Goal: Find specific page/section: Find specific page/section

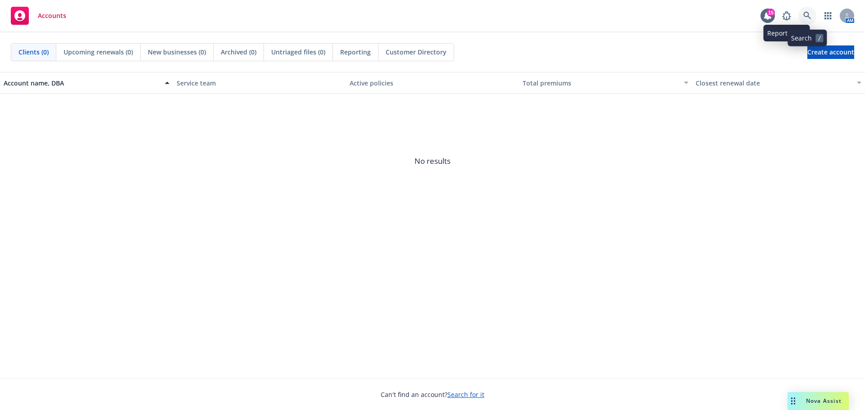
click at [808, 16] on icon at bounding box center [807, 16] width 8 height 8
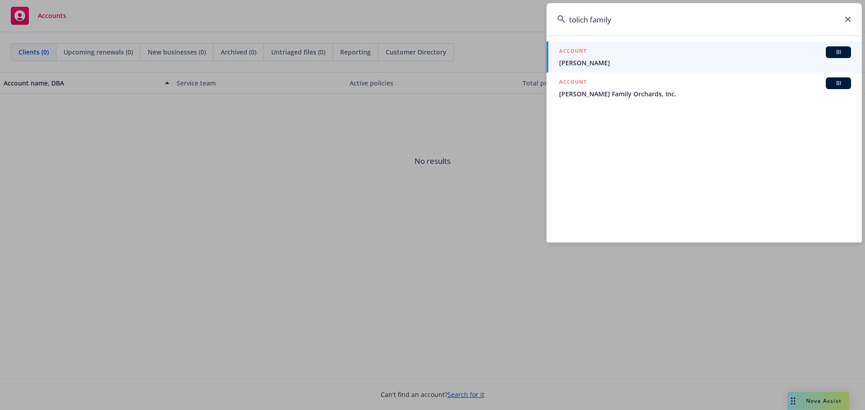
drag, startPoint x: 614, startPoint y: 19, endPoint x: 540, endPoint y: 15, distance: 74.0
click at [540, 15] on div "tolich family ACCOUNT BI [PERSON_NAME] ACCOUNT BI [PERSON_NAME] Family Orchards…" at bounding box center [432, 205] width 865 height 410
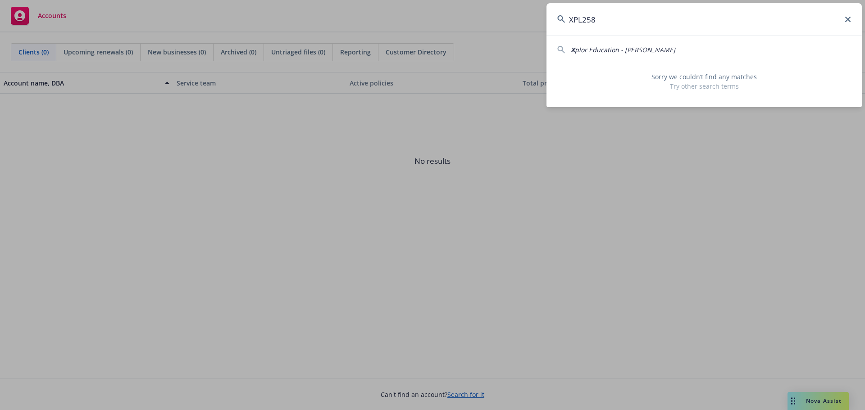
drag, startPoint x: 574, startPoint y: 22, endPoint x: 541, endPoint y: 18, distance: 32.7
click at [541, 18] on div "XPL258 X plor Education - [PERSON_NAME] Sorry we couldn’t find any matches Try …" at bounding box center [432, 205] width 865 height 410
click at [734, 29] on input "XPL258" at bounding box center [703, 19] width 315 height 32
drag, startPoint x: 731, startPoint y: 29, endPoint x: 461, endPoint y: 2, distance: 271.2
click at [468, 6] on div "XPL258 X plor Education - [PERSON_NAME] Sorry we couldn’t find any matches Try …" at bounding box center [432, 205] width 865 height 410
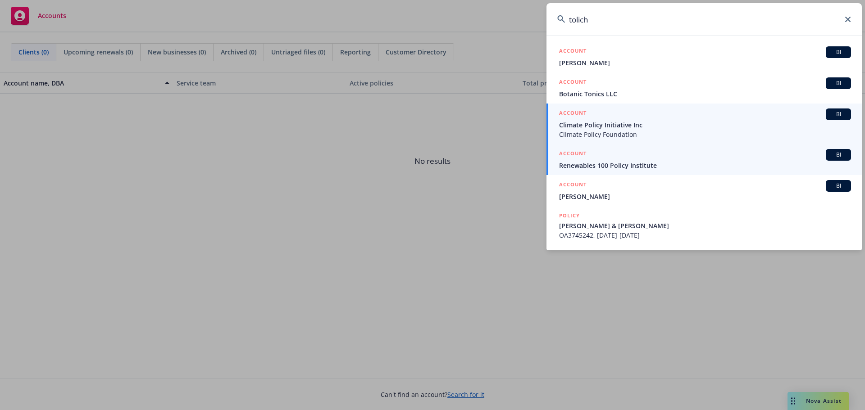
type input "tolich"
